Goal: Task Accomplishment & Management: Use online tool/utility

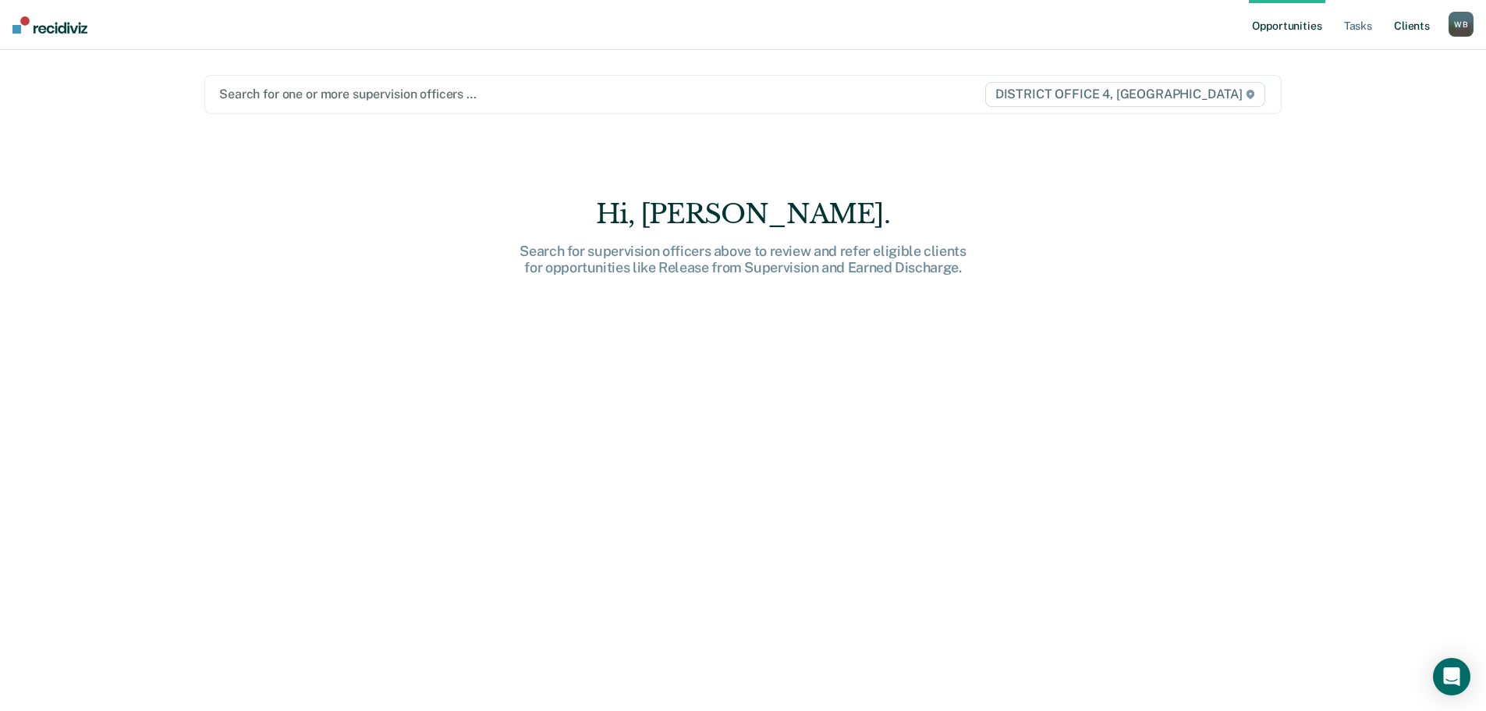
click at [1417, 29] on link "Client s" at bounding box center [1412, 25] width 42 height 50
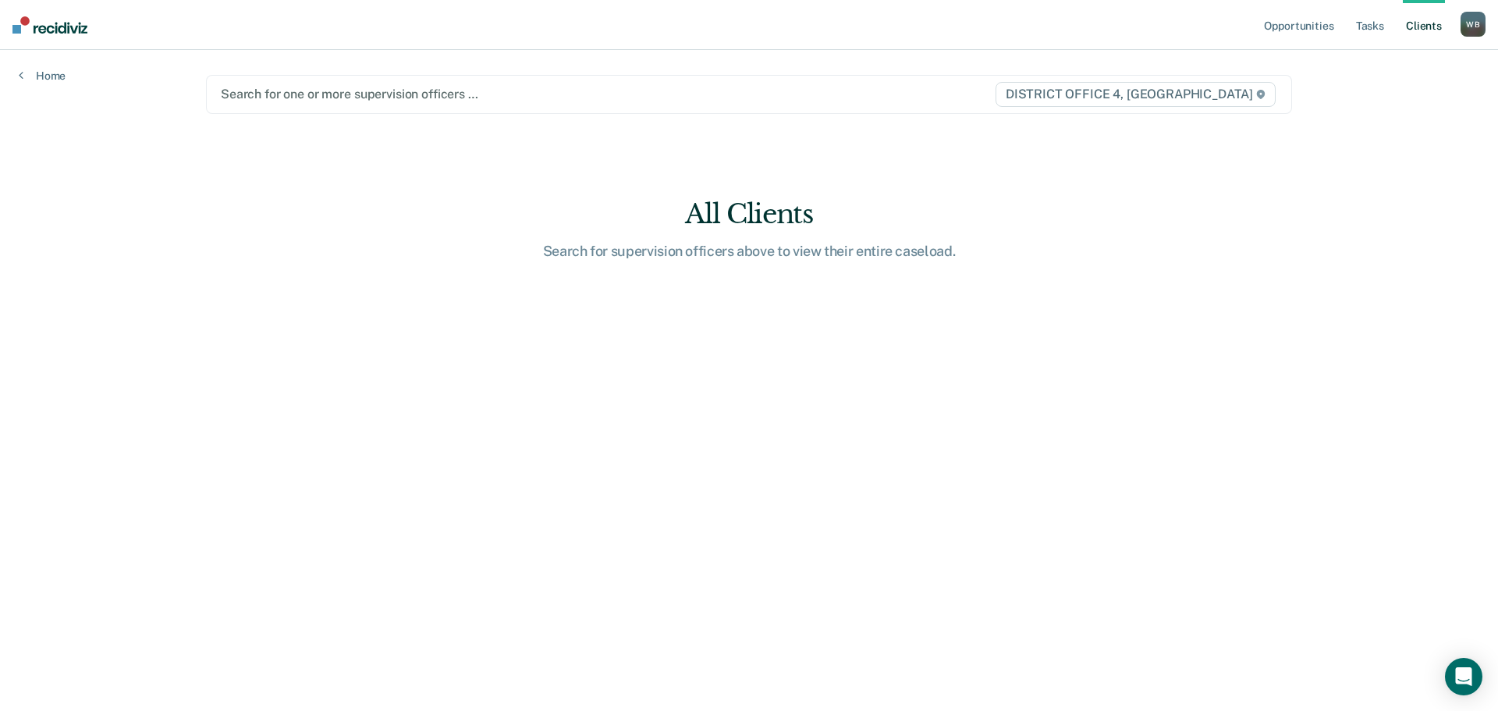
click at [552, 105] on div "Search for one or more supervision officers … DISTRICT OFFICE 4, [GEOGRAPHIC_DA…" at bounding box center [749, 94] width 1086 height 39
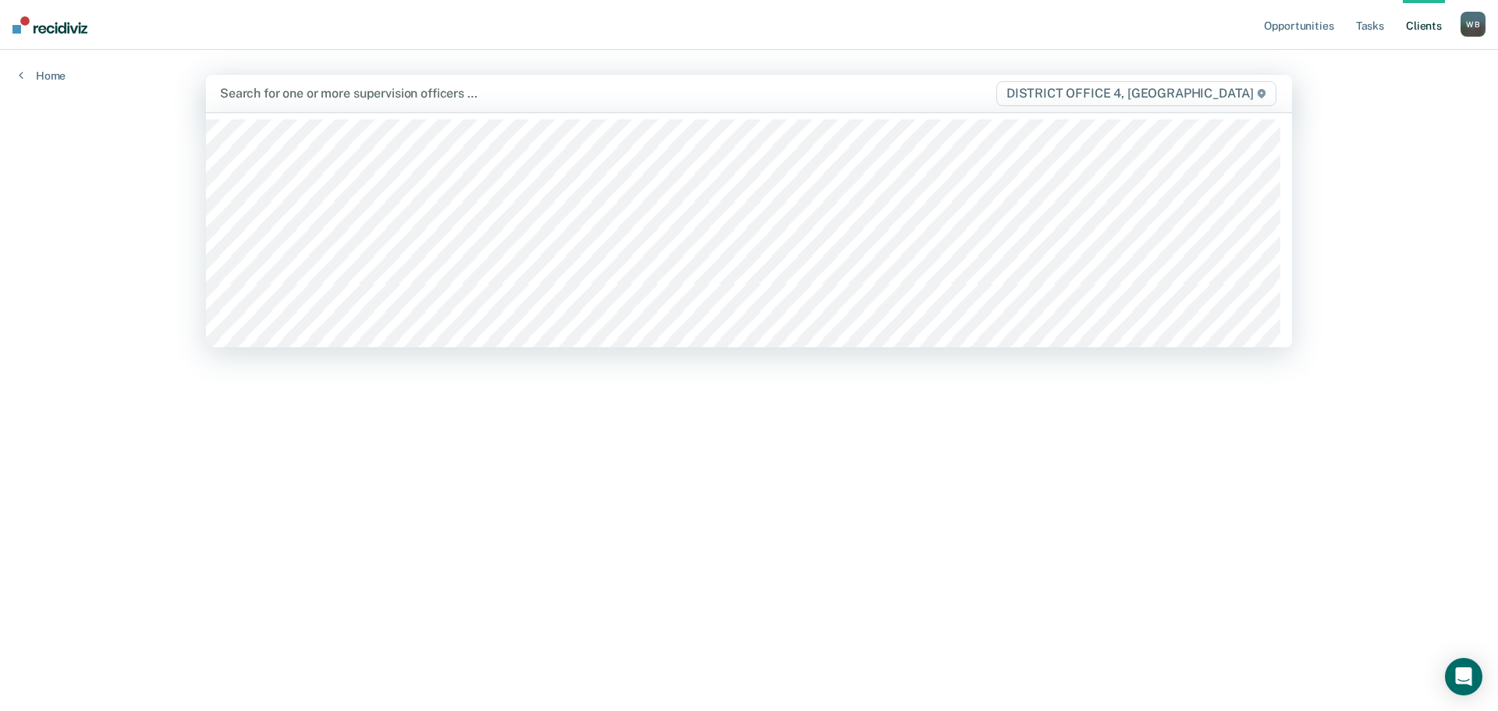
type input "v"
type input "bre"
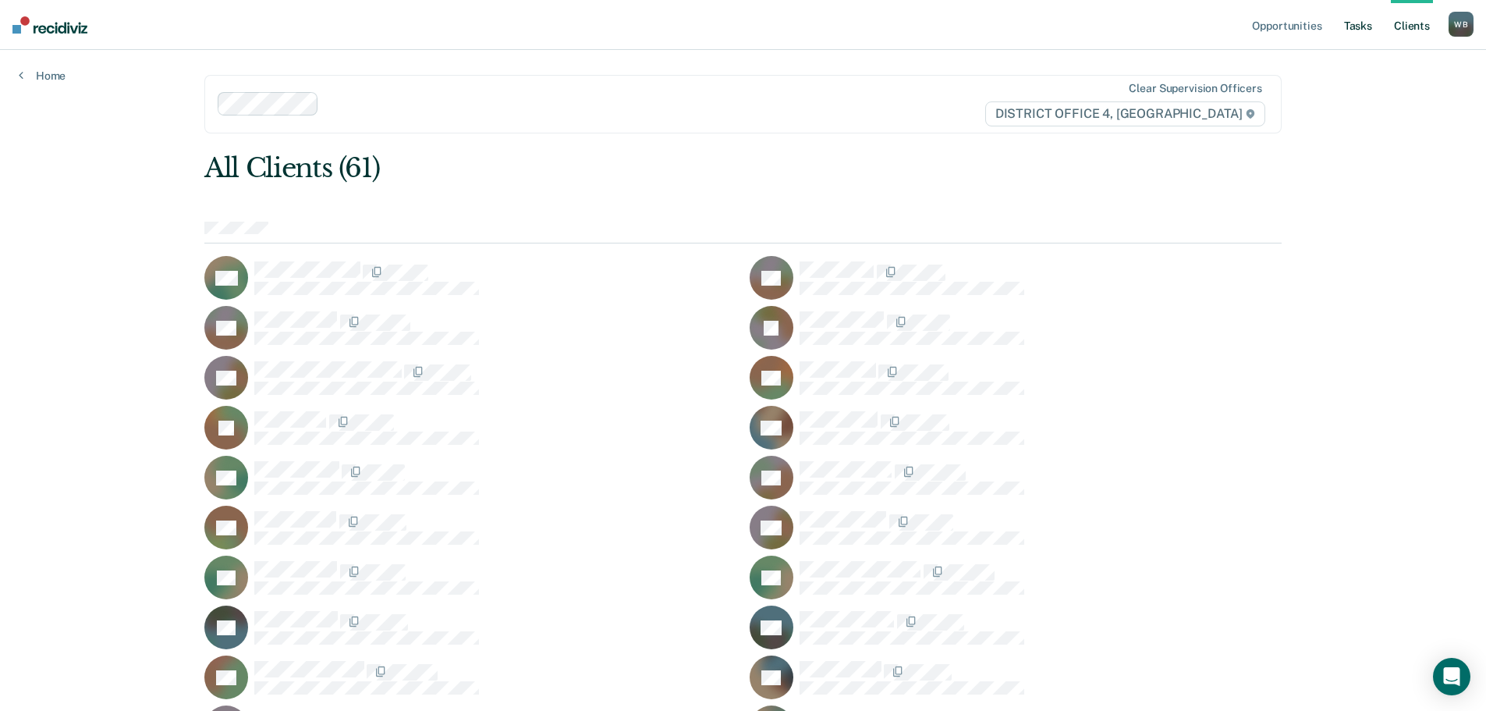
click at [1365, 28] on link "Tasks" at bounding box center [1358, 25] width 34 height 50
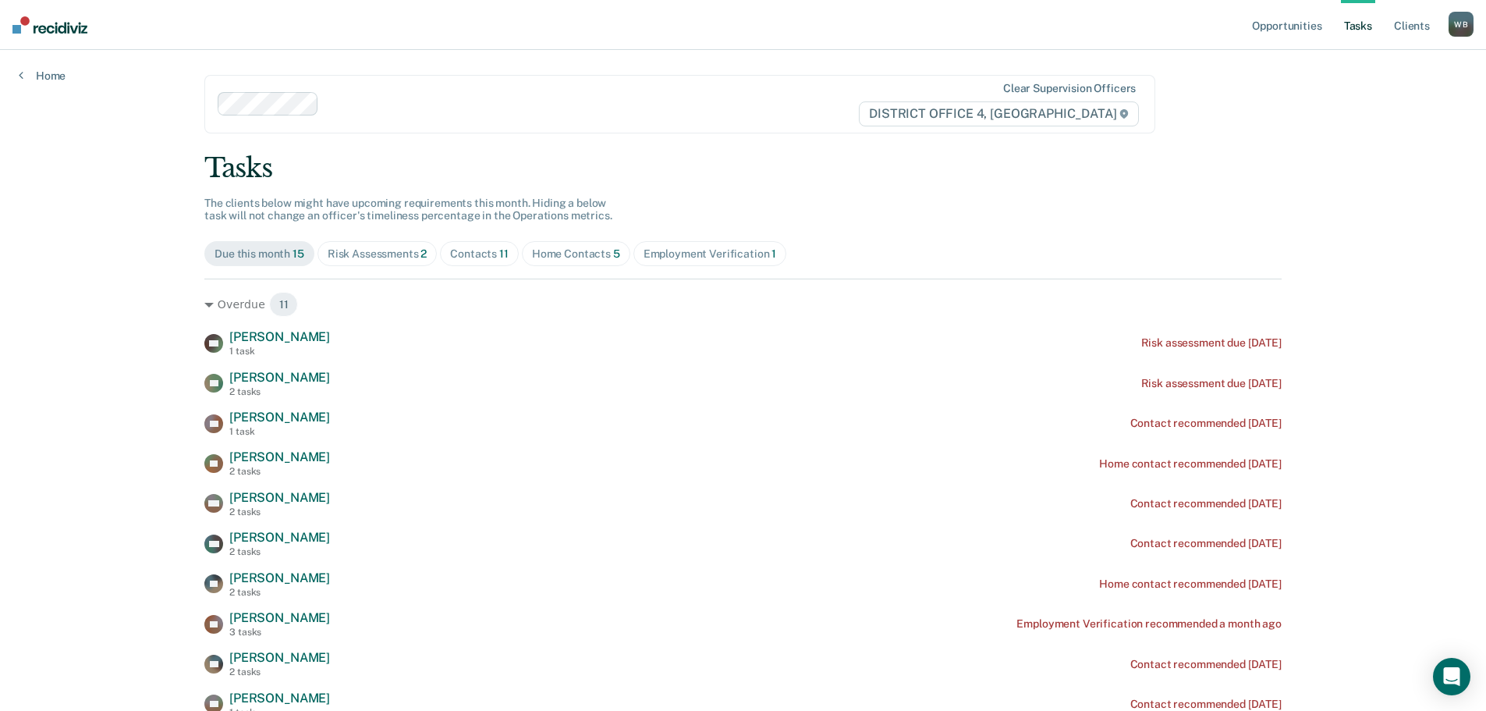
click at [563, 251] on div "Home Contacts 5" at bounding box center [576, 253] width 88 height 13
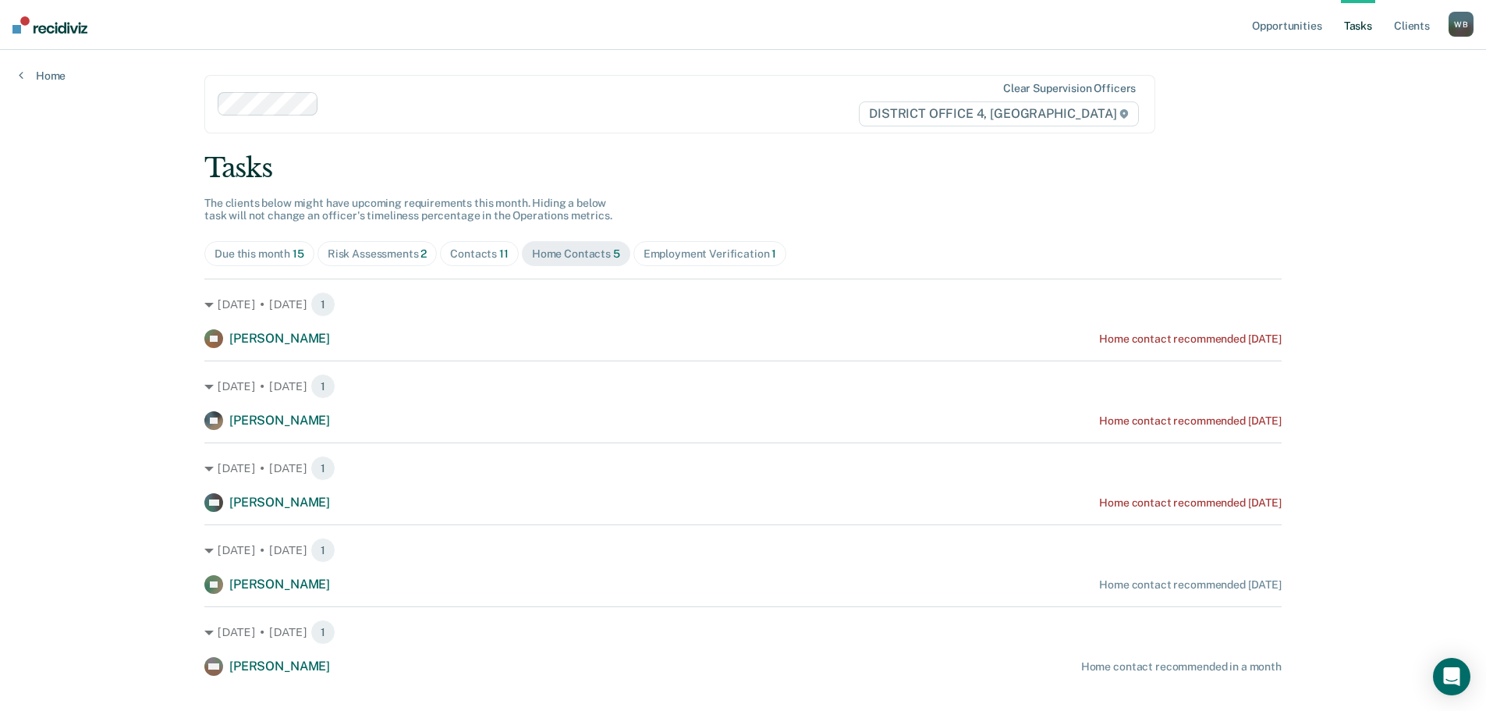
scroll to position [27, 0]
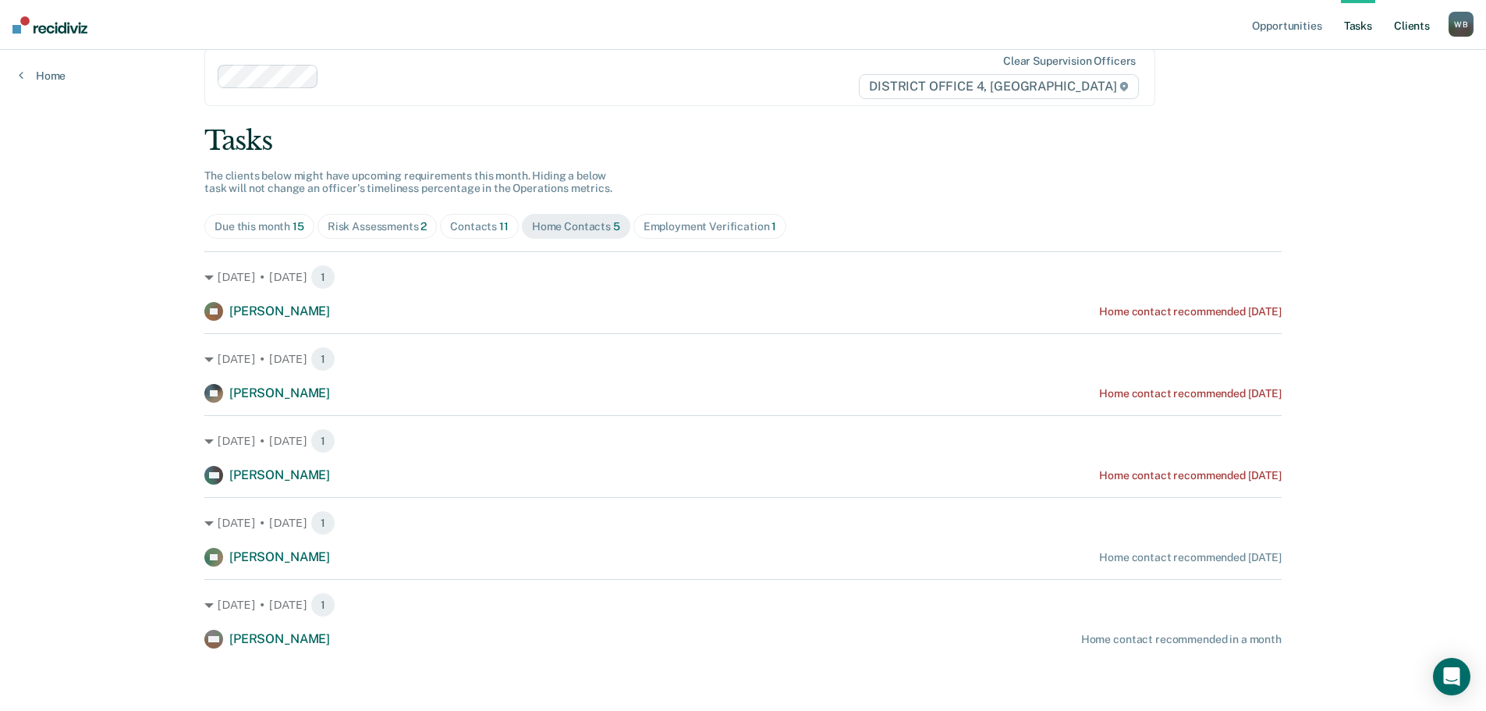
click at [1414, 31] on link "Client s" at bounding box center [1412, 25] width 42 height 50
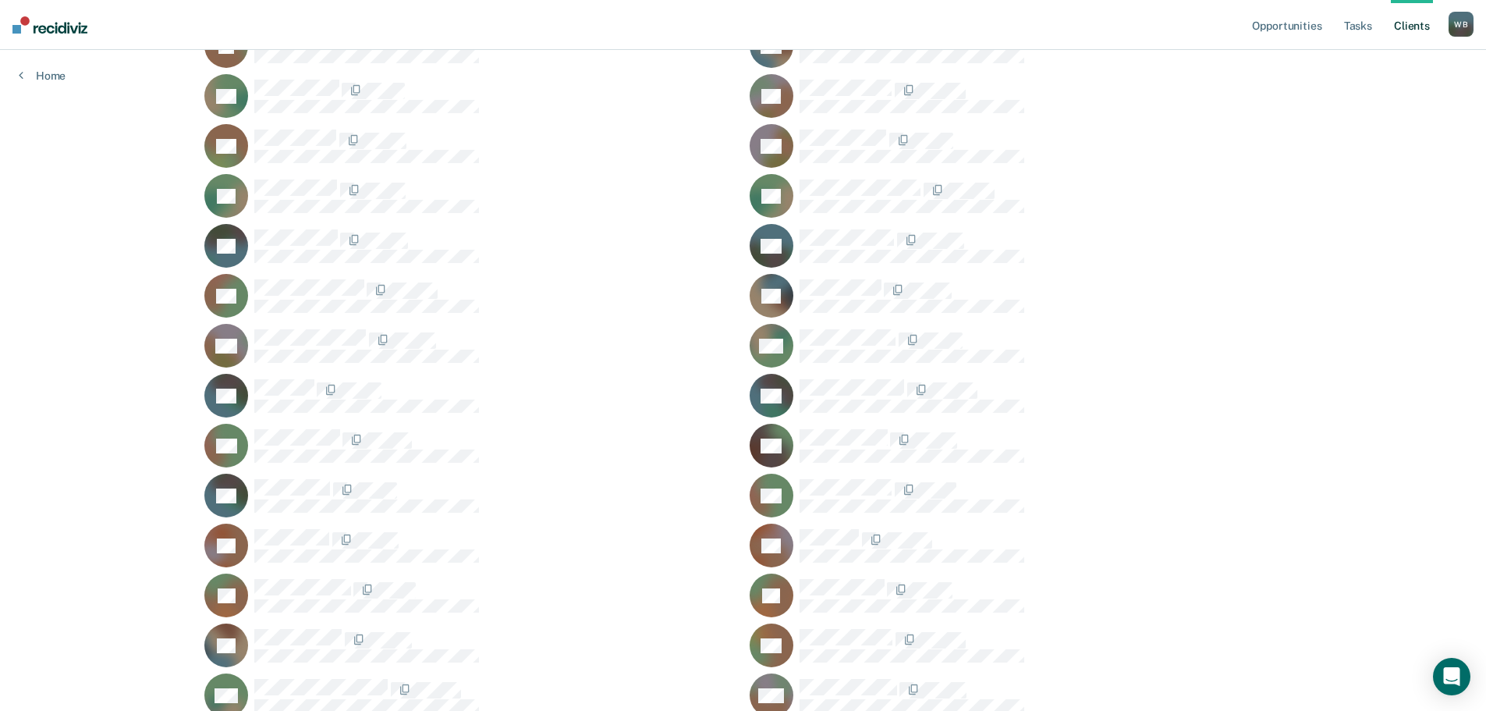
scroll to position [546, 0]
